Goal: Task Accomplishment & Management: Manage account settings

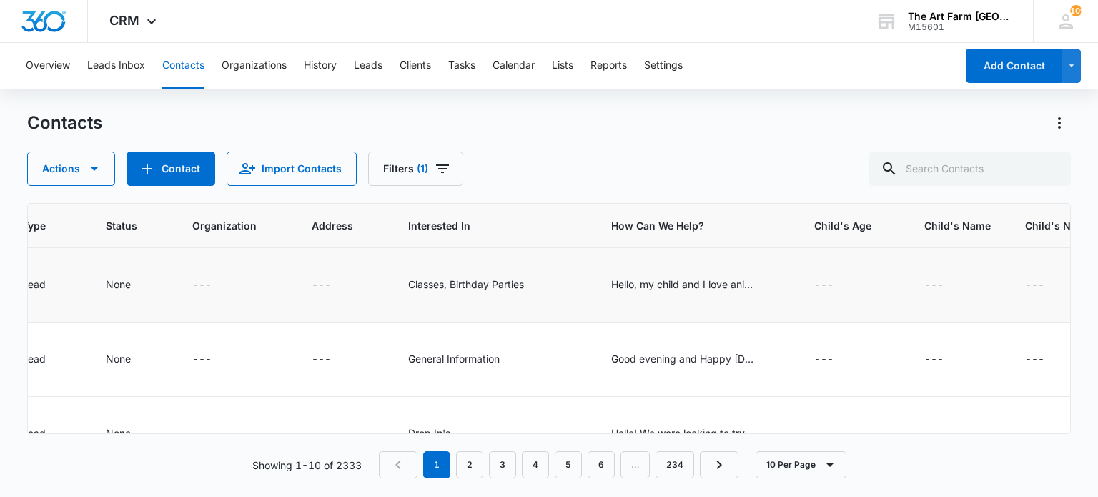
scroll to position [0, 1127]
click at [699, 290] on div "Hello, my child and I love animals and want to get up close and personal with t…" at bounding box center [682, 284] width 143 height 15
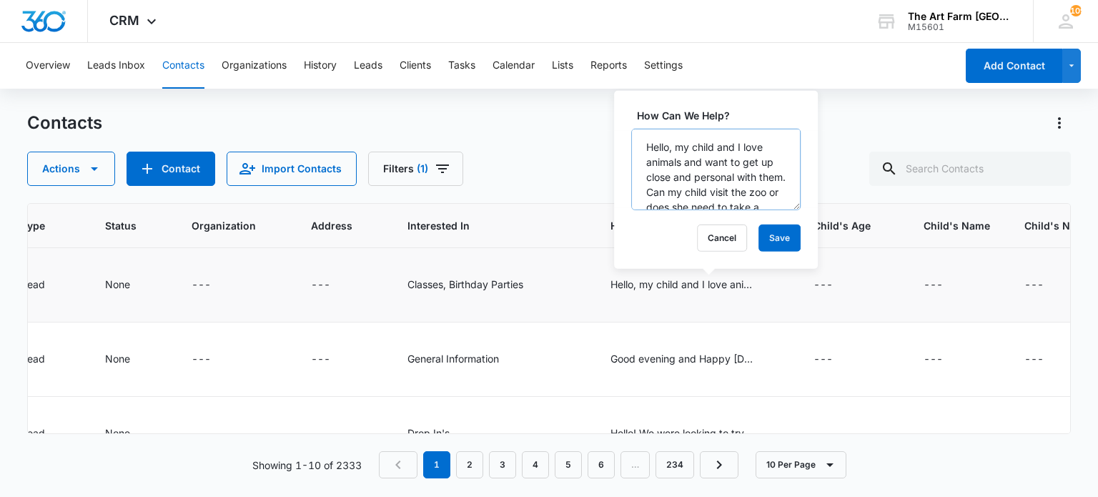
scroll to position [44, 0]
click at [701, 249] on button "Cancel" at bounding box center [722, 237] width 50 height 27
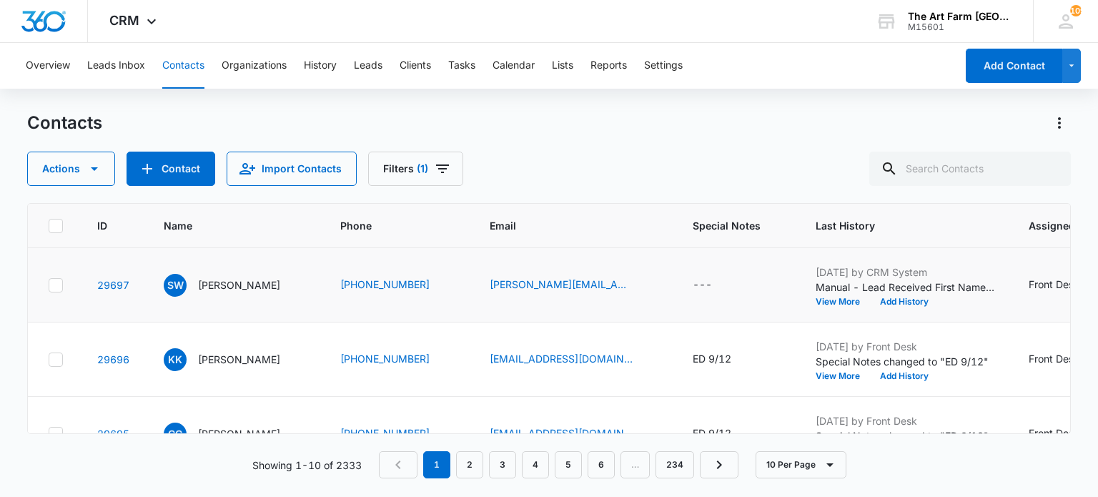
scroll to position [0, 0]
click at [636, 280] on div "annie.518@hotmail.com" at bounding box center [577, 285] width 169 height 17
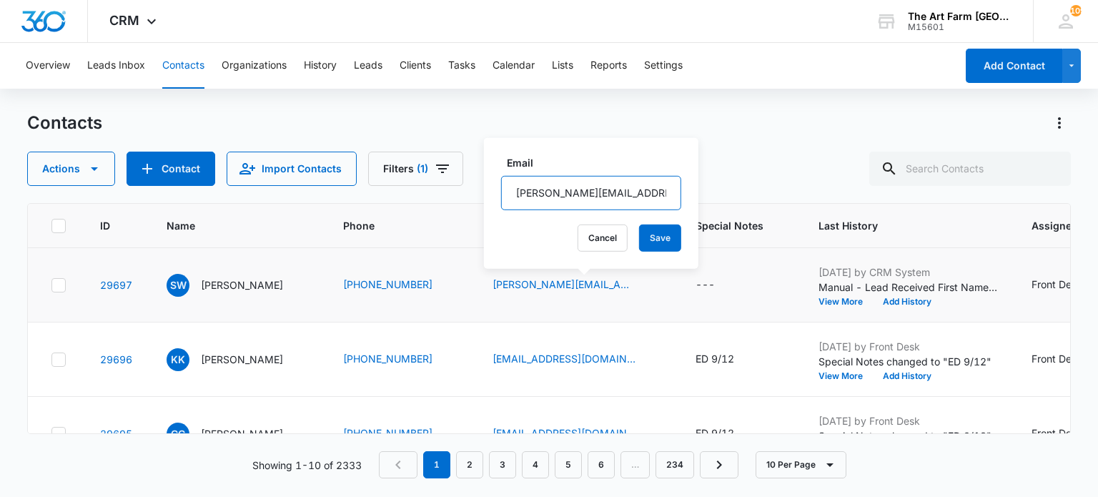
click at [553, 192] on input "annie.518@hotmail.com" at bounding box center [591, 193] width 180 height 34
click at [229, 277] on p "Sisi Wang" at bounding box center [242, 284] width 82 height 15
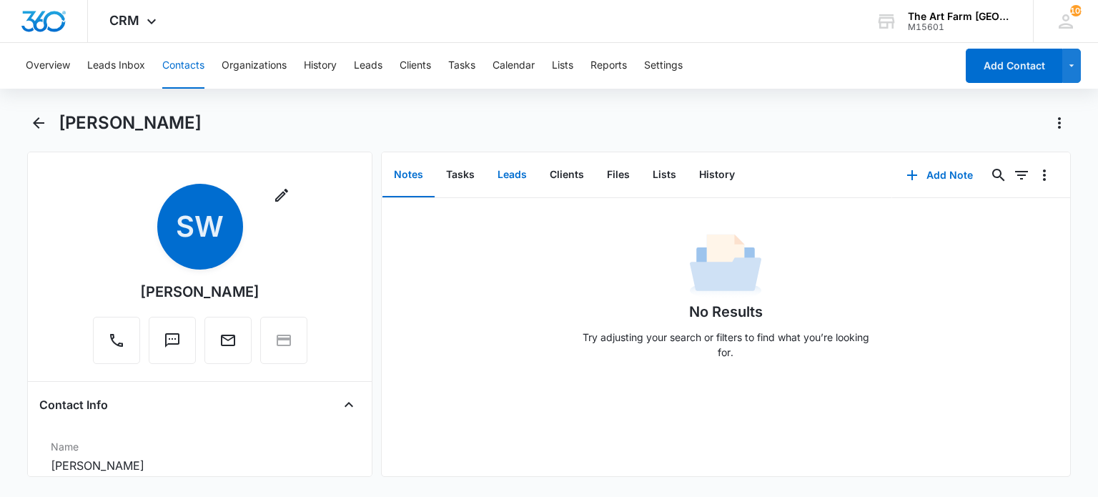
click at [499, 168] on button "Leads" at bounding box center [512, 175] width 52 height 44
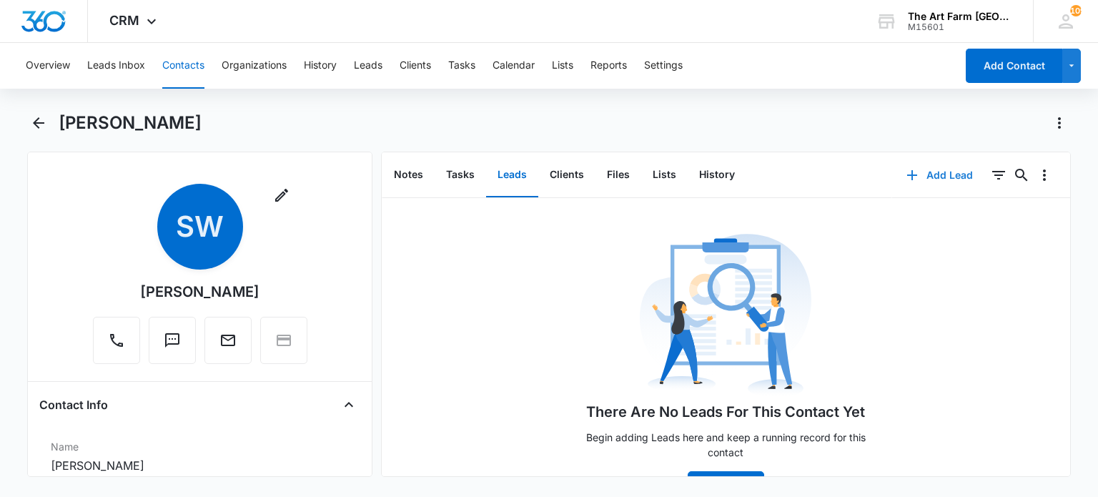
click at [912, 174] on button "Add Lead" at bounding box center [939, 175] width 95 height 34
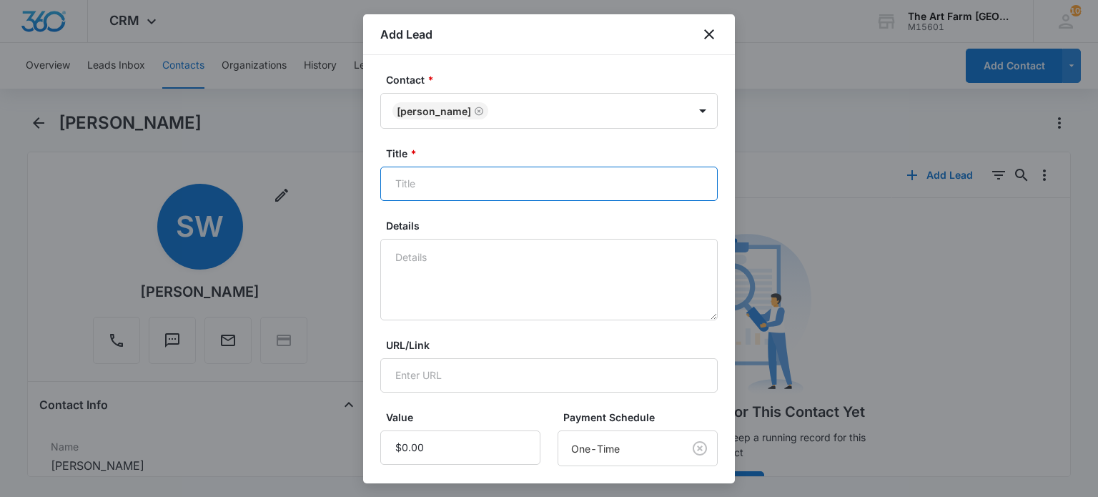
click at [452, 185] on input "Title *" at bounding box center [548, 184] width 337 height 34
type input "Open Play"
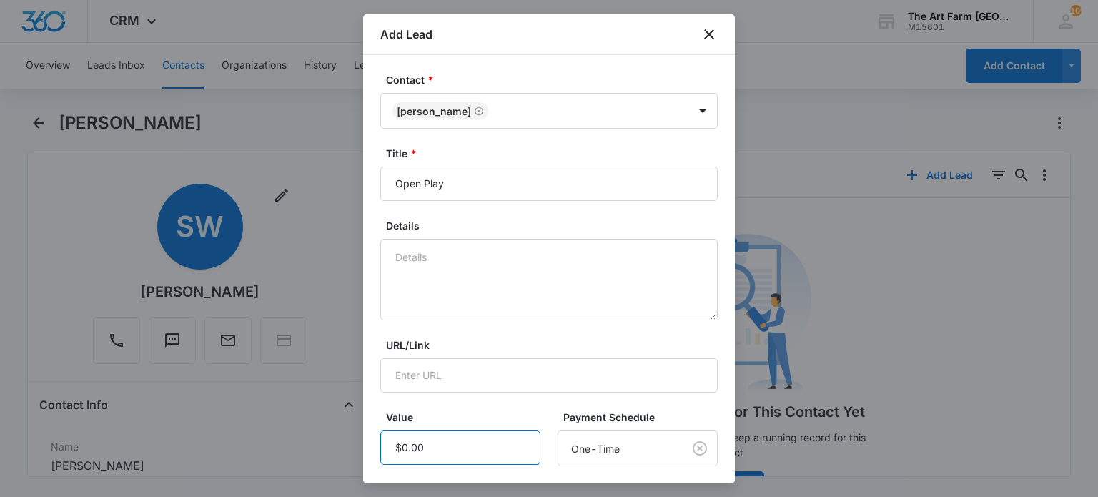
click at [443, 445] on input "Value" at bounding box center [460, 447] width 160 height 34
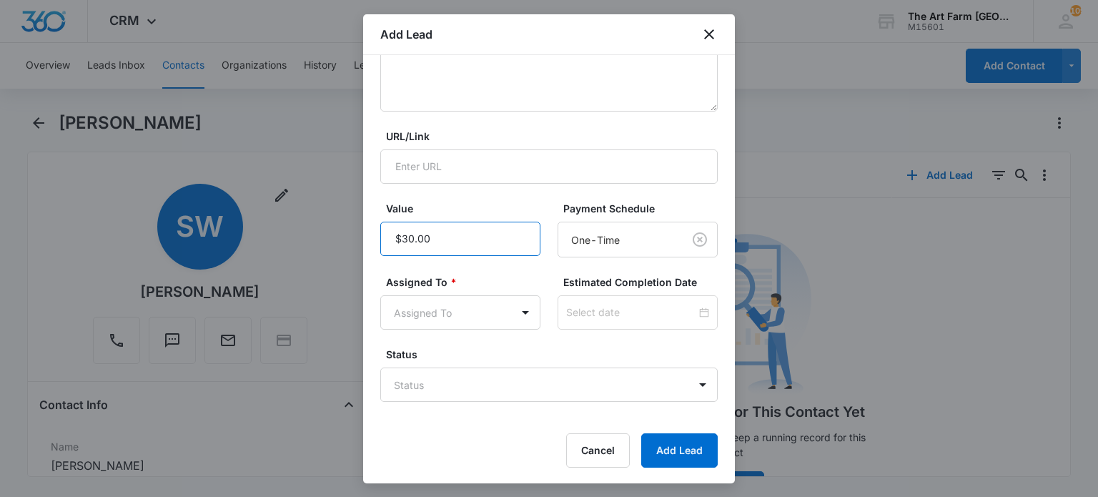
type input "$30.00"
click at [500, 290] on div "Assigned To * Assigned To" at bounding box center [460, 302] width 160 height 55
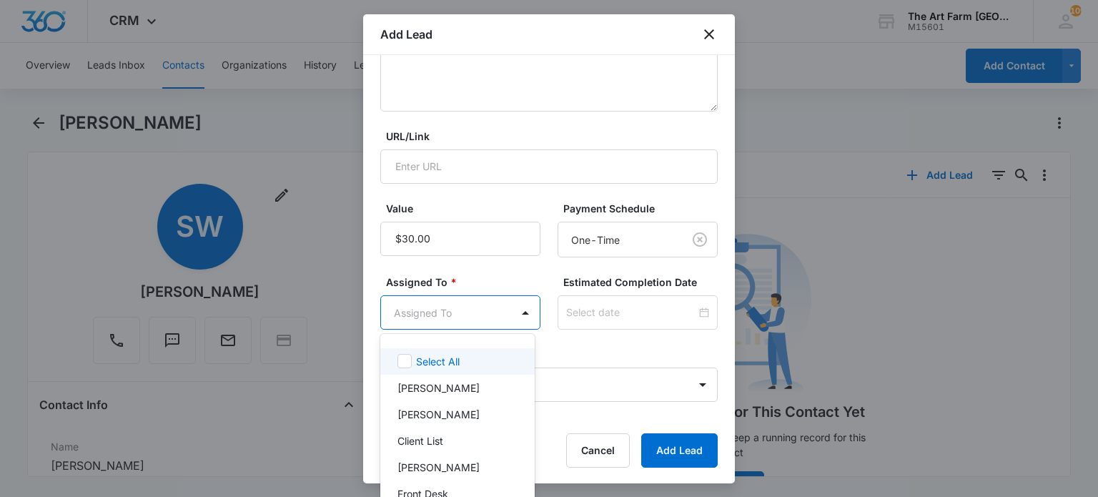
click at [500, 298] on body "CRM Apps Reputation Websites Forms CRM Email Social Content Ads Intelligence Fi…" at bounding box center [549, 248] width 1098 height 497
click at [443, 486] on p "Front Desk" at bounding box center [423, 493] width 51 height 15
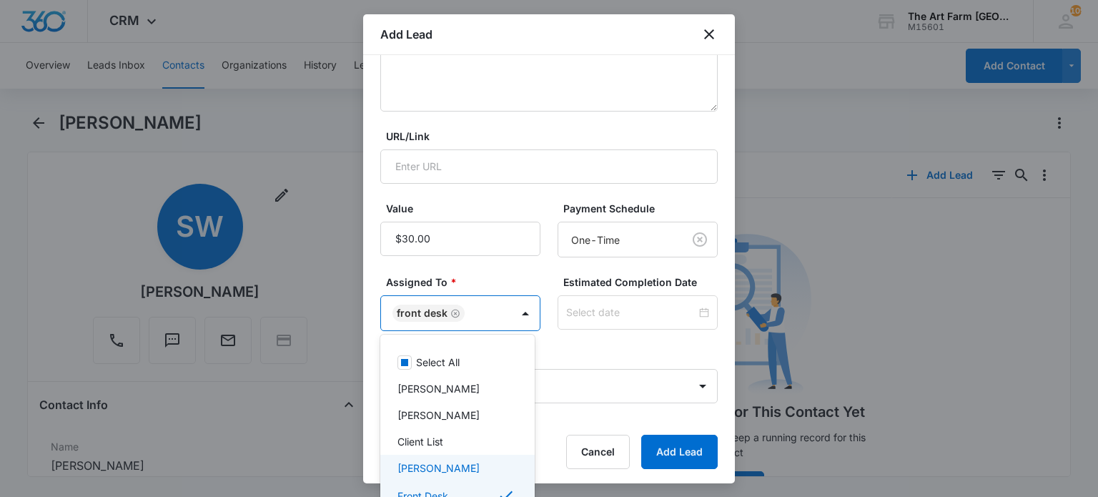
click at [675, 440] on div at bounding box center [549, 248] width 1098 height 497
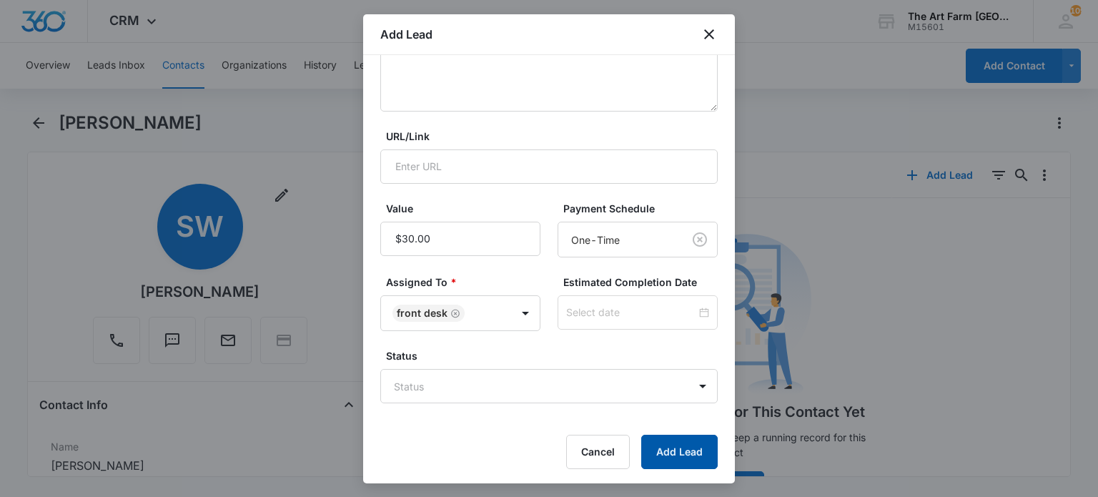
click at [658, 438] on button "Add Lead" at bounding box center [679, 452] width 76 height 34
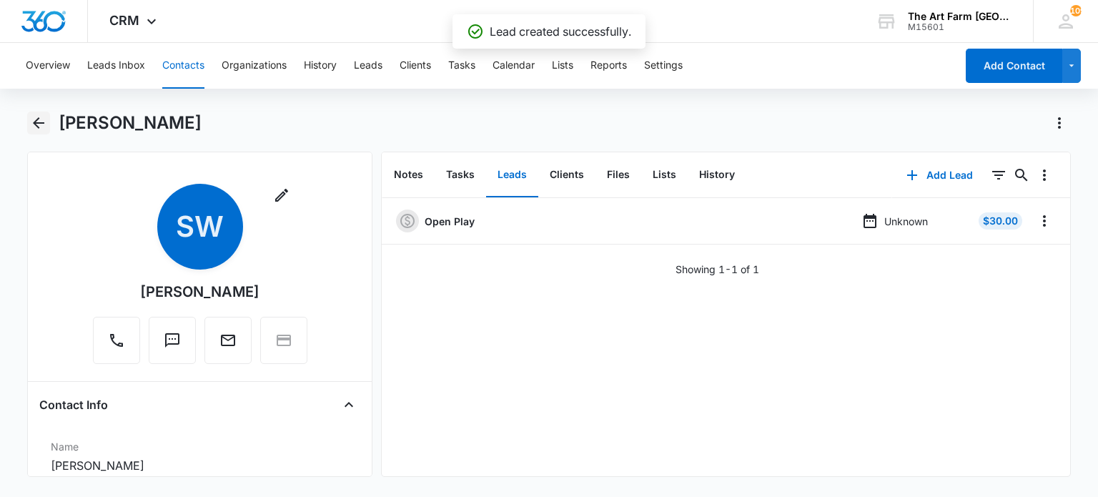
click at [40, 122] on icon "Back" at bounding box center [38, 122] width 11 height 11
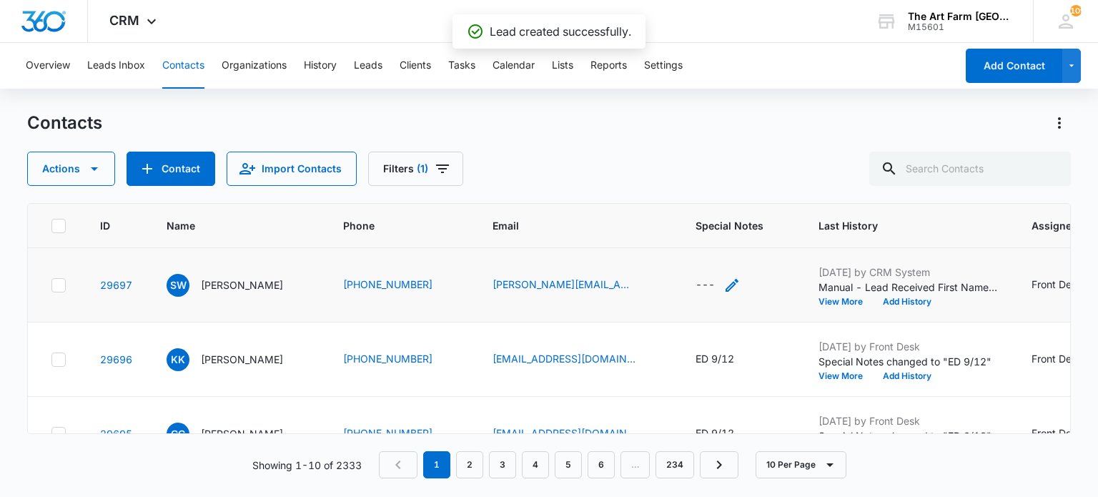
click at [715, 278] on div "---" at bounding box center [705, 285] width 19 height 17
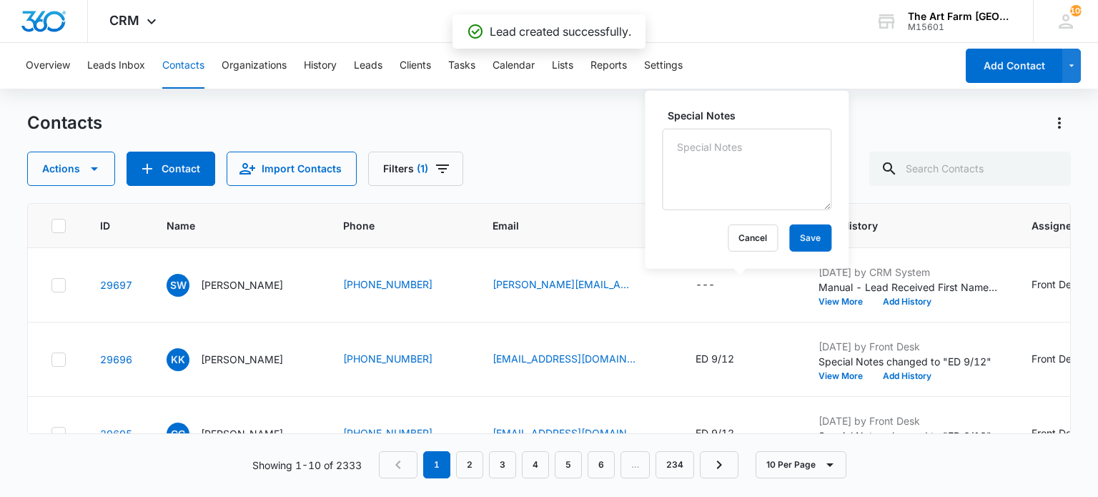
click at [709, 184] on div "Actions Contact Import Contacts Filters (1)" at bounding box center [548, 169] width 1043 height 34
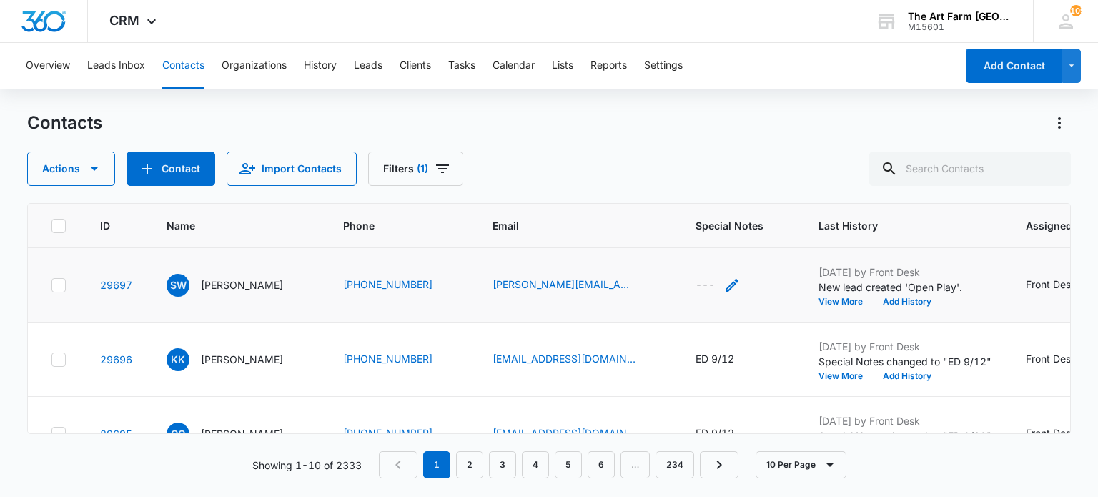
click at [715, 285] on div "---" at bounding box center [705, 285] width 19 height 17
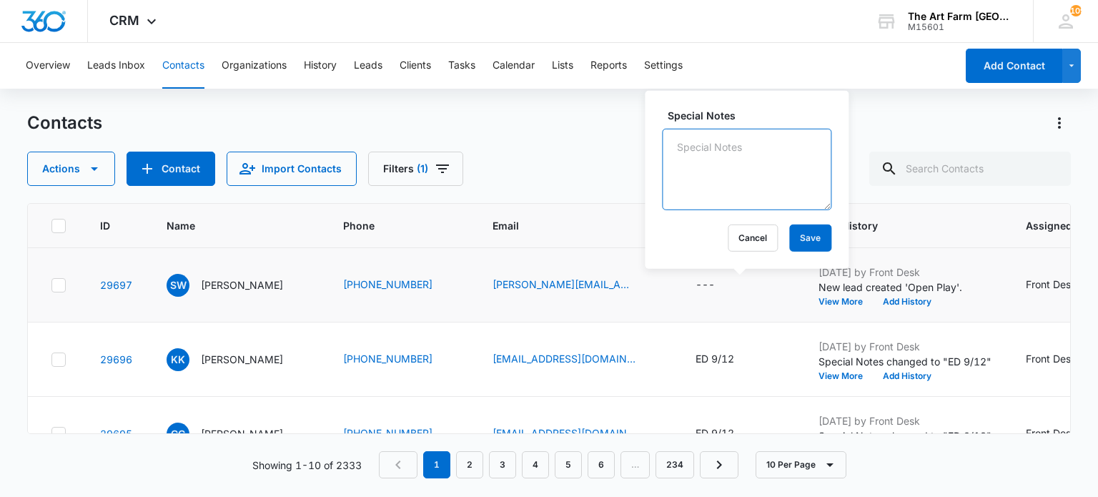
click at [693, 159] on textarea "Special Notes" at bounding box center [746, 170] width 169 height 82
type textarea "ED 9/12"
click at [800, 245] on button "Save" at bounding box center [810, 237] width 42 height 27
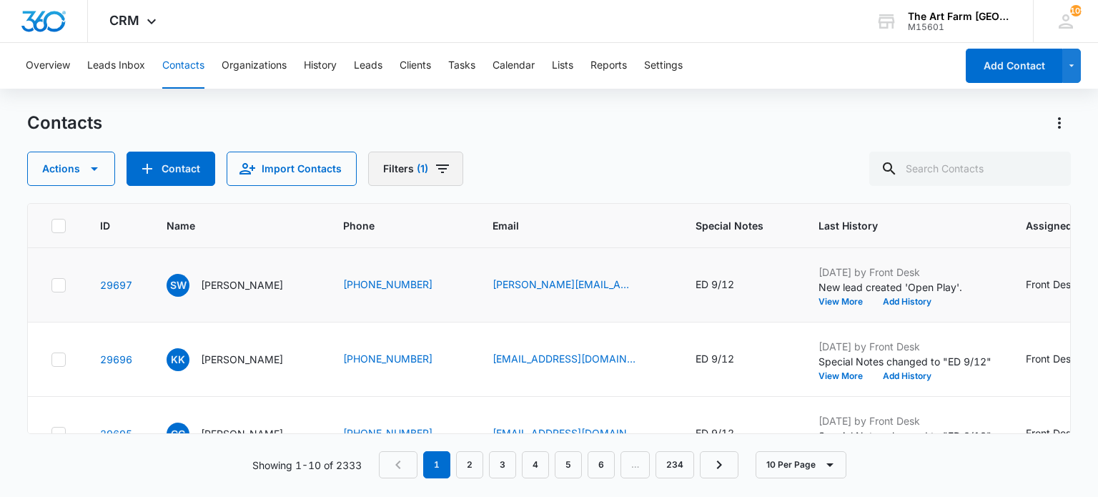
click at [446, 161] on button "Filters (1)" at bounding box center [415, 169] width 95 height 34
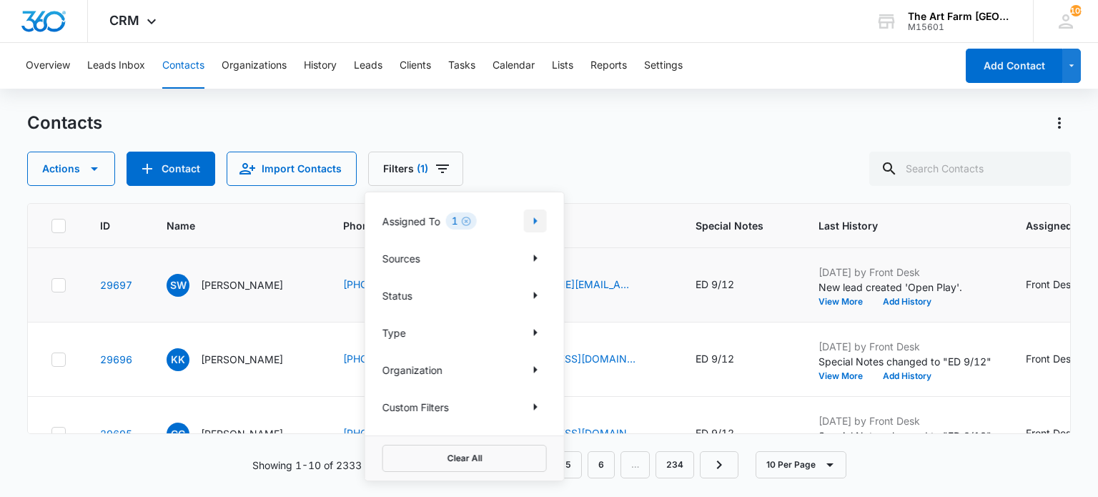
click at [533, 222] on icon "Show Assigned To filters" at bounding box center [535, 220] width 17 height 17
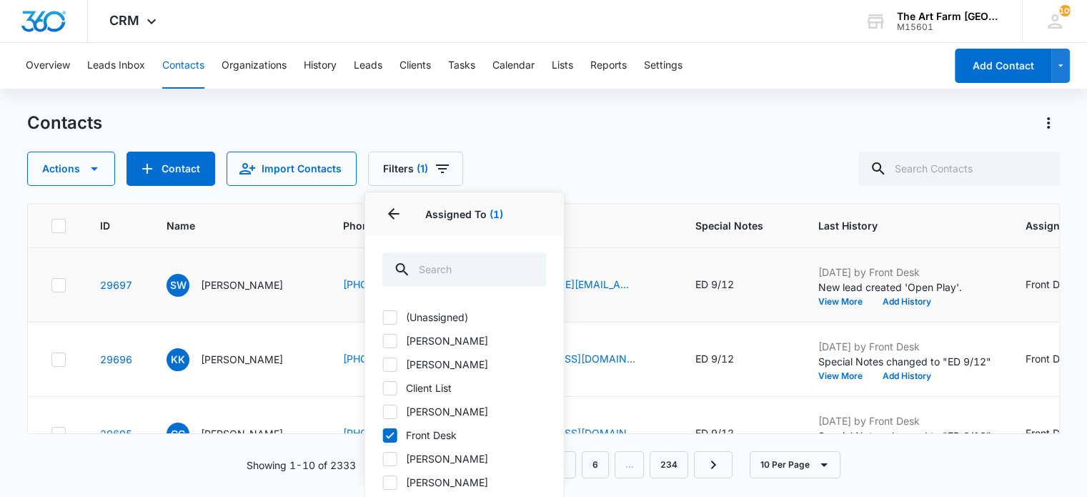
click at [387, 406] on icon at bounding box center [390, 411] width 13 height 13
click at [383, 411] on input "Erin Hamilton" at bounding box center [382, 411] width 1 height 1
checkbox input "true"
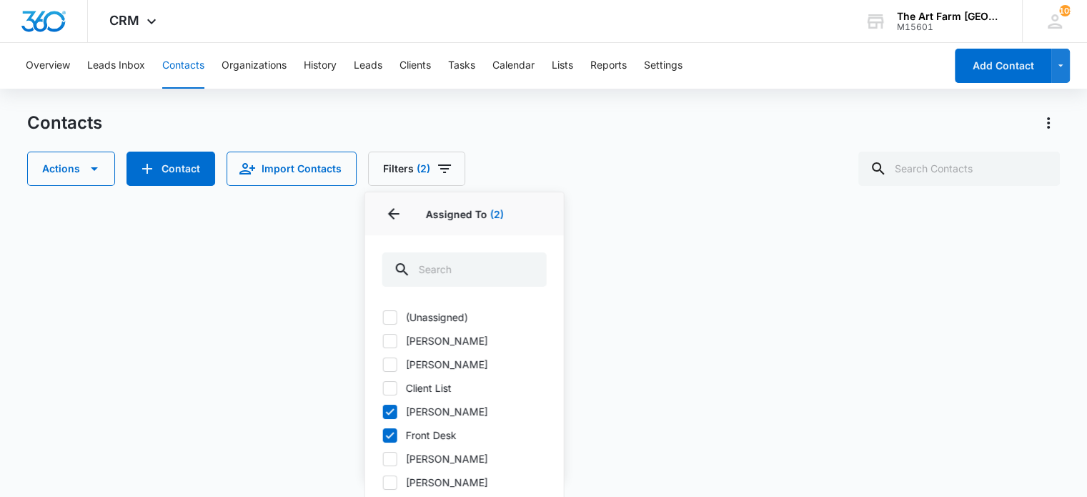
click at [392, 433] on icon at bounding box center [390, 435] width 9 height 6
click at [383, 435] on input "Front Desk" at bounding box center [382, 435] width 1 height 1
checkbox input "false"
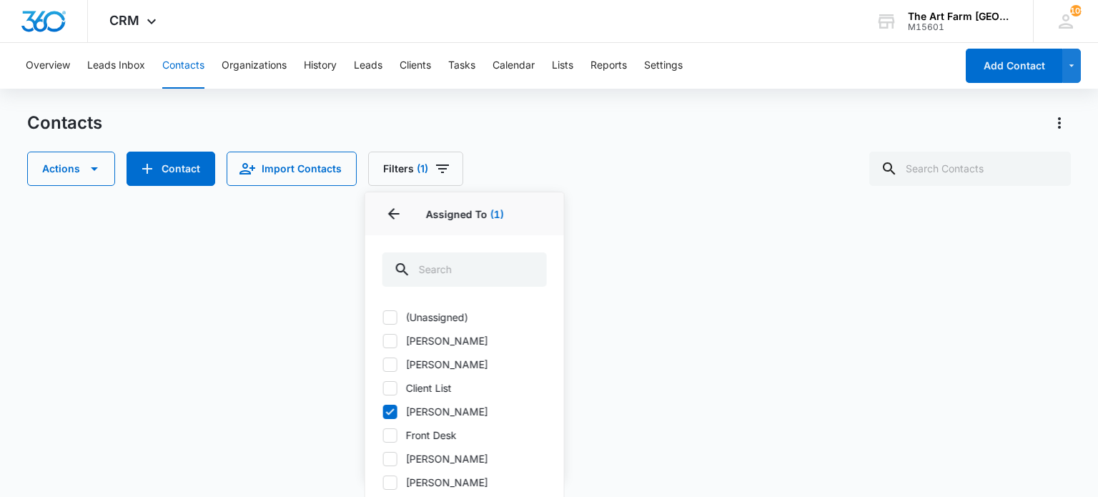
click at [563, 133] on div "Contacts" at bounding box center [548, 123] width 1043 height 23
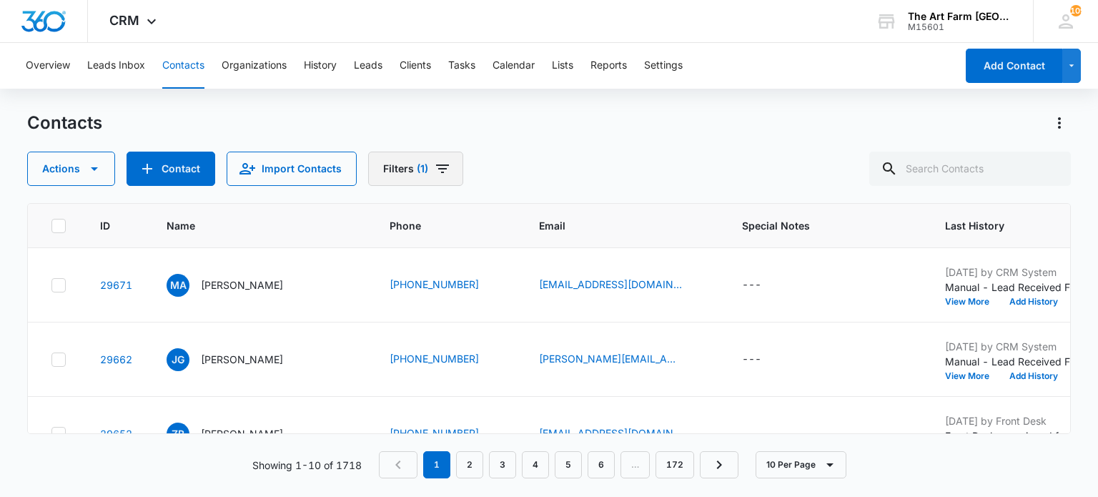
click at [445, 176] on icon "Filters" at bounding box center [442, 168] width 17 height 17
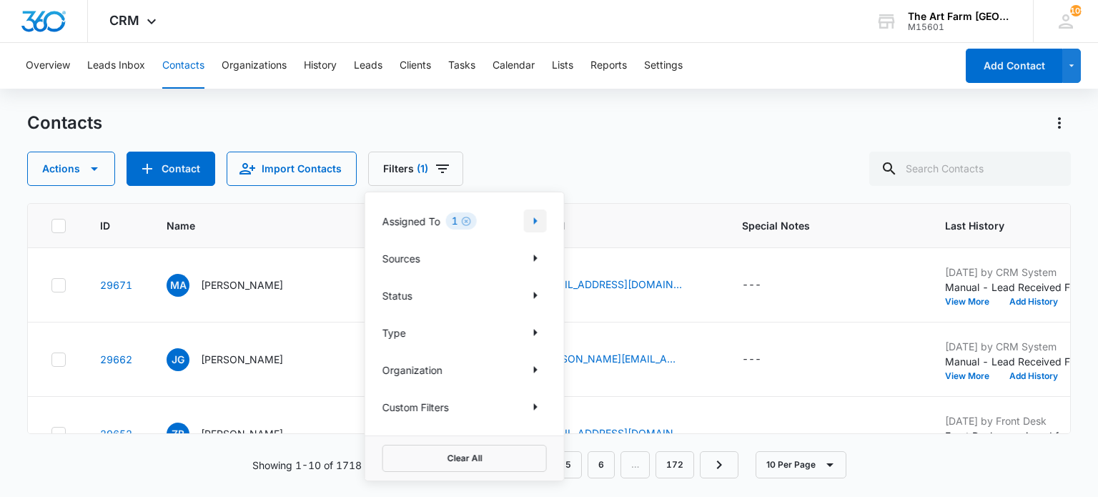
click at [538, 217] on icon "Show Assigned To filters" at bounding box center [535, 220] width 17 height 17
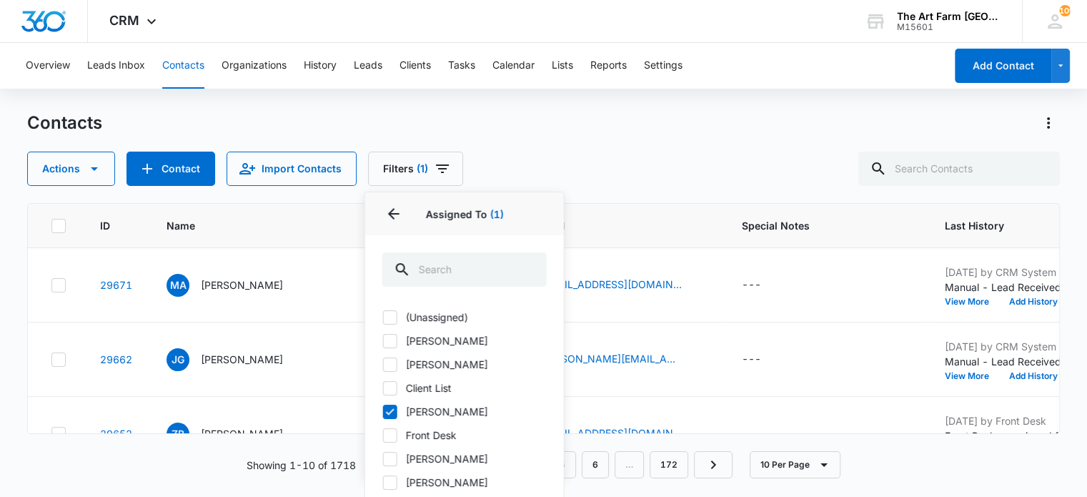
click at [390, 408] on icon at bounding box center [390, 411] width 13 height 13
click at [383, 411] on input "Erin Hamilton" at bounding box center [382, 411] width 1 height 1
checkbox input "false"
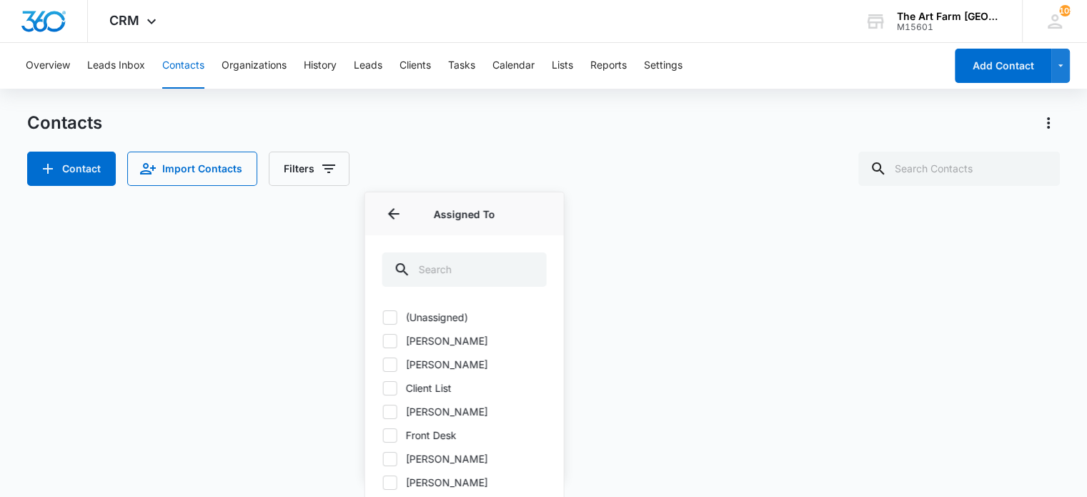
click at [394, 340] on icon at bounding box center [390, 341] width 13 height 13
click at [383, 340] on input "Anna Maria Hickey" at bounding box center [382, 340] width 1 height 1
checkbox input "true"
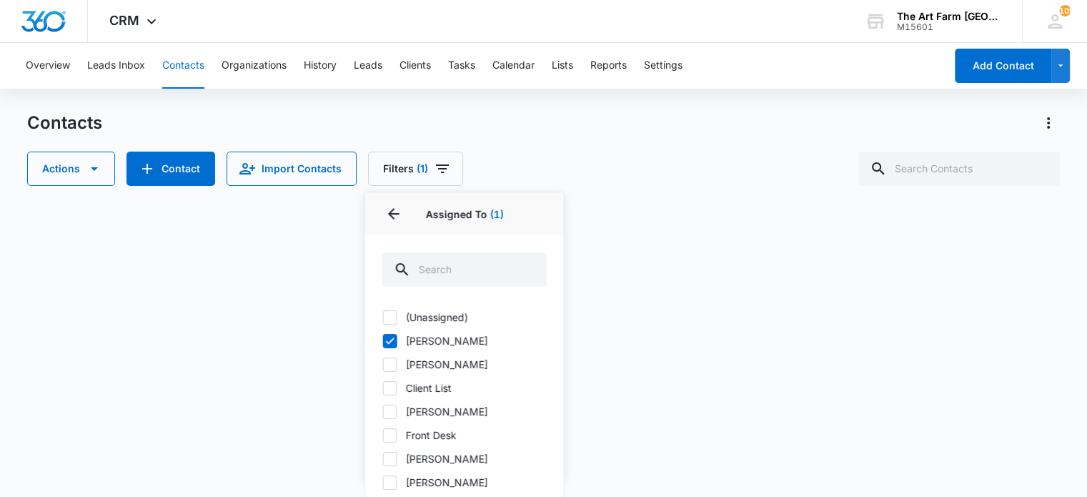
click at [549, 168] on div "Actions Contact Import Contacts Filters (1) Assigned To 1 Assigned To (1) (Unas…" at bounding box center [543, 169] width 1033 height 34
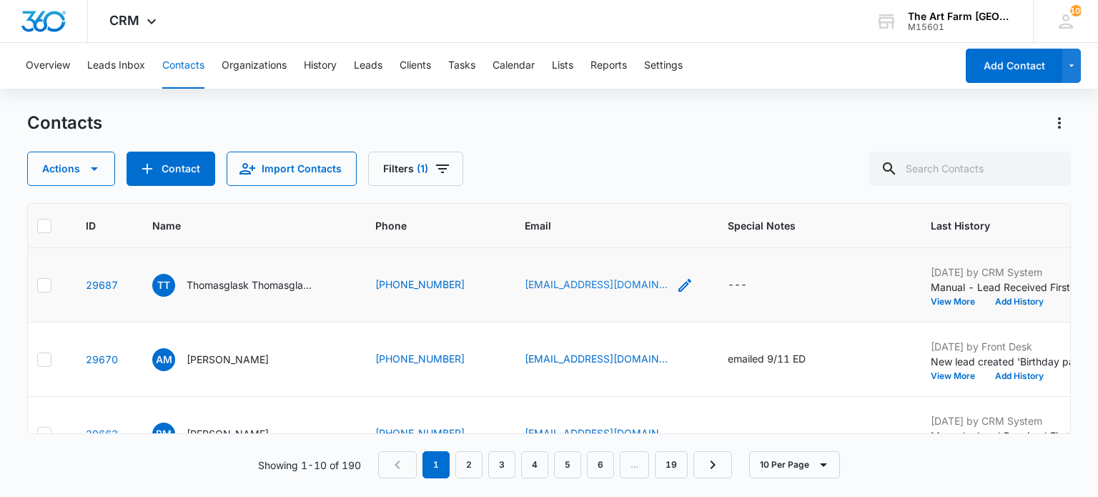
scroll to position [0, 14]
click at [49, 280] on icon at bounding box center [44, 285] width 13 height 13
click at [37, 285] on input "checkbox" at bounding box center [36, 285] width 1 height 1
click at [91, 175] on icon "button" at bounding box center [94, 168] width 17 height 17
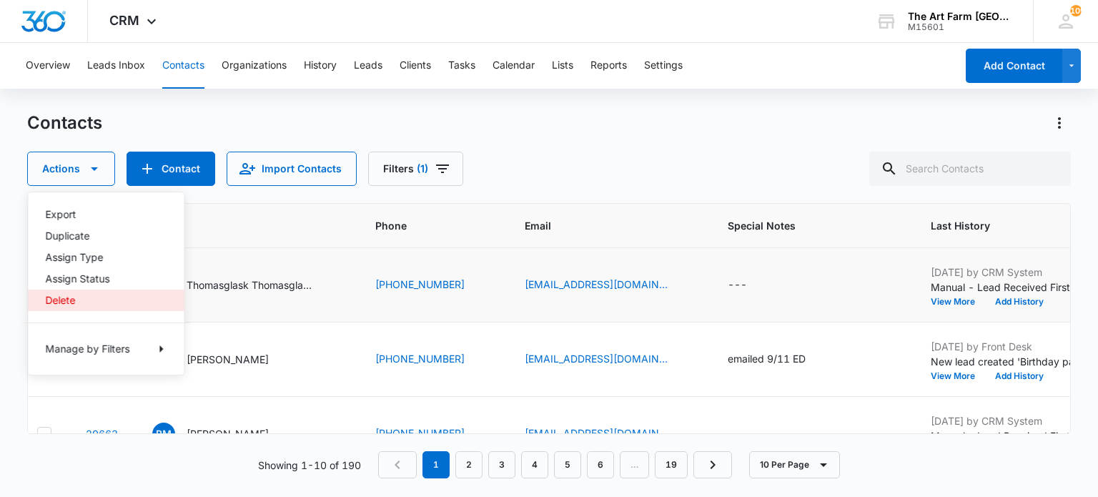
click at [69, 299] on div "Delete" at bounding box center [97, 300] width 104 height 10
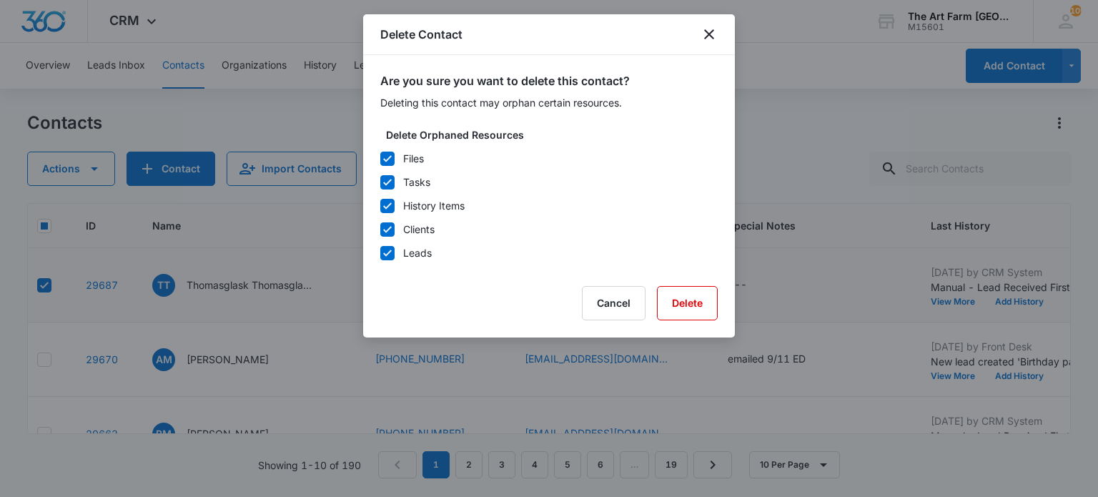
click at [719, 298] on div "Are you sure you want to delete this contact? Deleting this contact may orphan …" at bounding box center [549, 196] width 372 height 282
click at [700, 299] on button "Delete" at bounding box center [687, 303] width 61 height 34
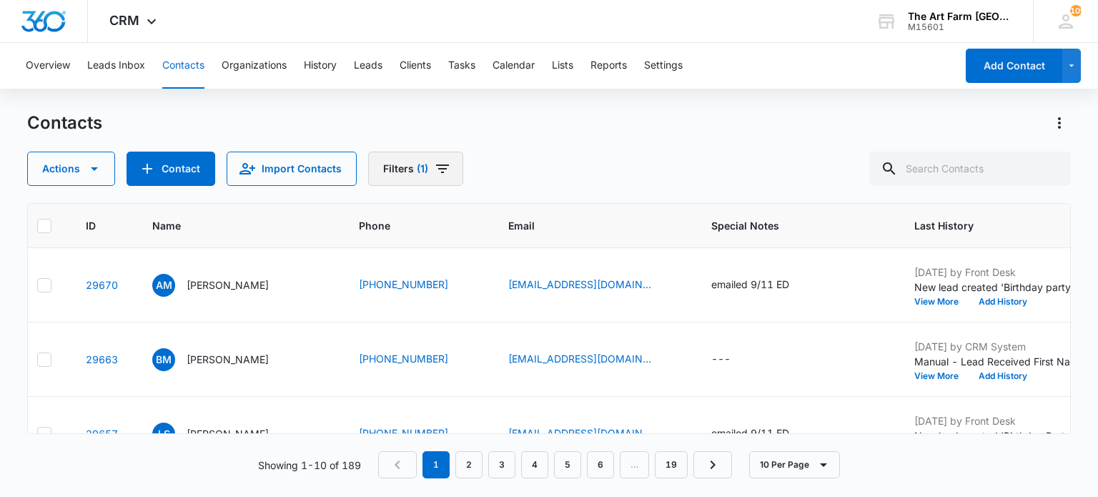
click at [434, 166] on icon "Filters" at bounding box center [442, 168] width 17 height 17
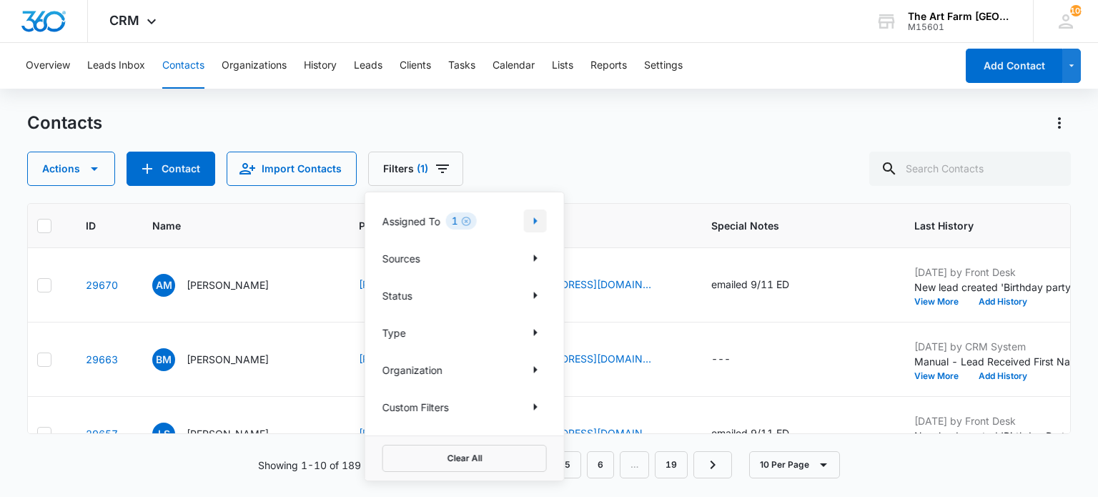
click at [534, 214] on icon "Show Assigned To filters" at bounding box center [535, 220] width 17 height 17
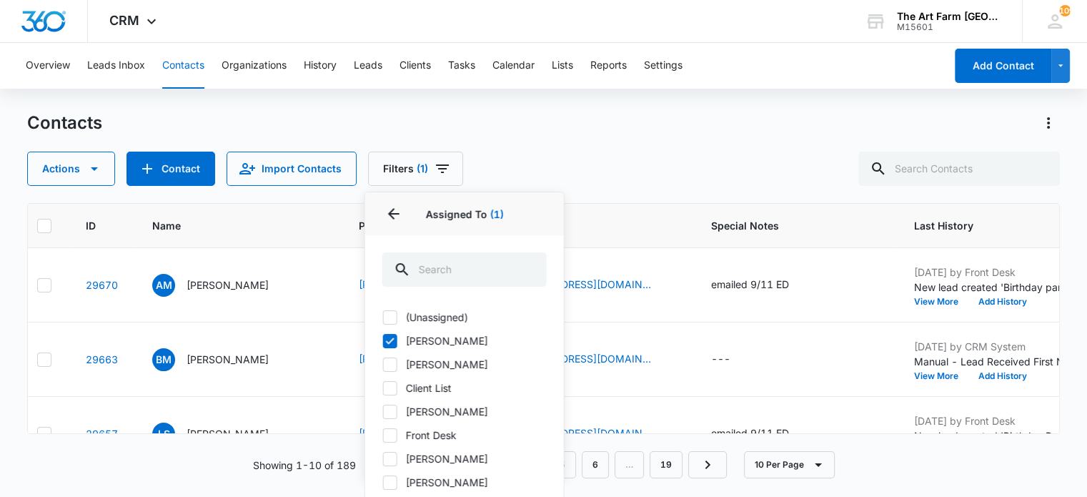
click at [435, 430] on label "Front Desk" at bounding box center [464, 435] width 164 height 15
click at [383, 435] on input "Front Desk" at bounding box center [382, 435] width 1 height 1
checkbox input "true"
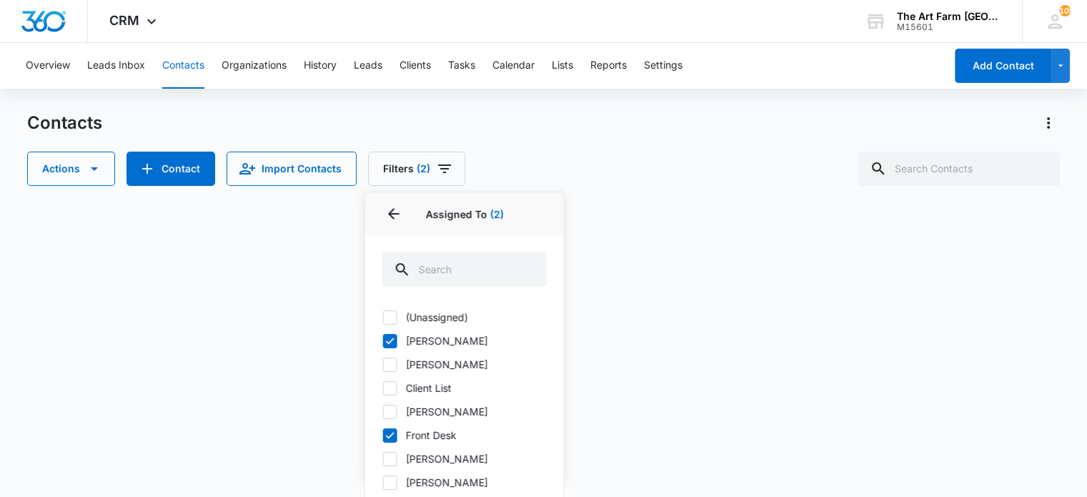
click at [400, 345] on label "Anna Maria Hickey" at bounding box center [464, 340] width 164 height 15
click at [383, 341] on input "Anna Maria Hickey" at bounding box center [382, 340] width 1 height 1
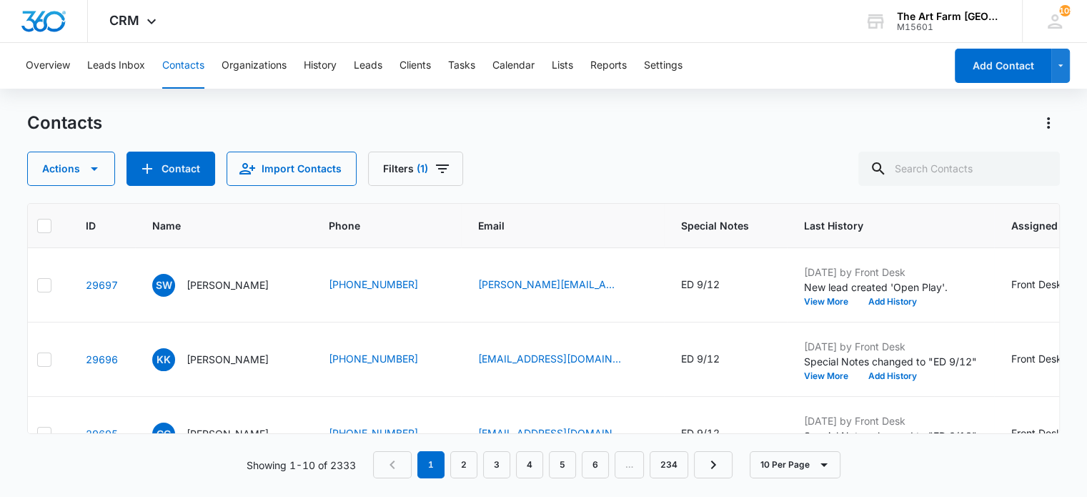
click at [500, 122] on div "Contacts" at bounding box center [543, 123] width 1033 height 23
